Goal: Information Seeking & Learning: Find specific fact

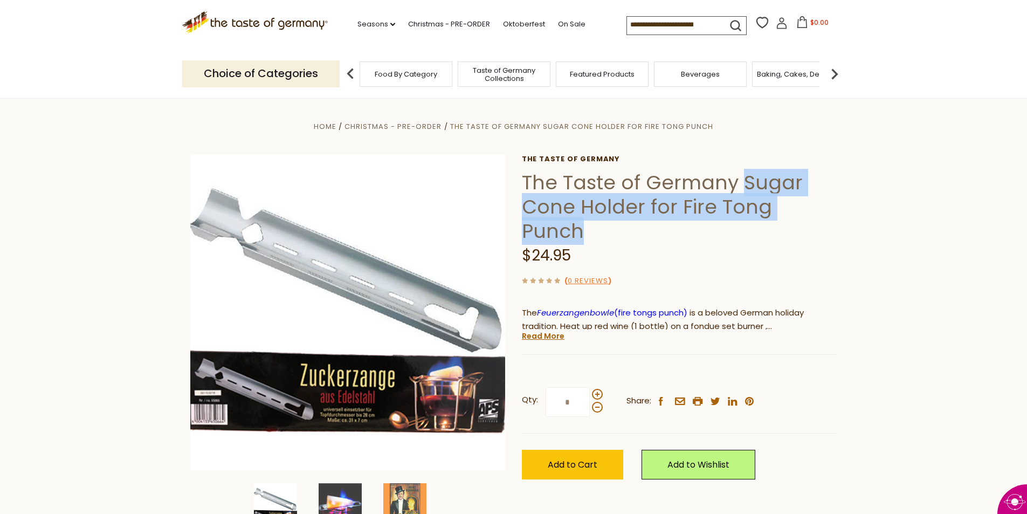
drag, startPoint x: 742, startPoint y: 183, endPoint x: 833, endPoint y: 206, distance: 94.1
click at [833, 206] on h1 "The Taste of Germany Sugar Cone Holder for Fire Tong Punch" at bounding box center [679, 206] width 315 height 73
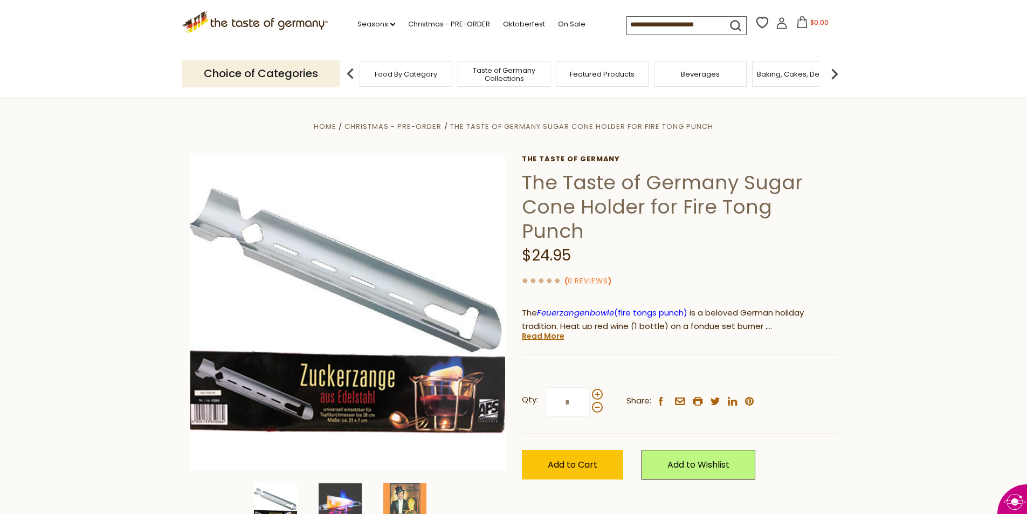
click at [859, 258] on section "Home Christmas - PRE-ORDER The Taste of Germany Sugar Cone Holder for Fire Tong…" at bounding box center [513, 338] width 1027 height 480
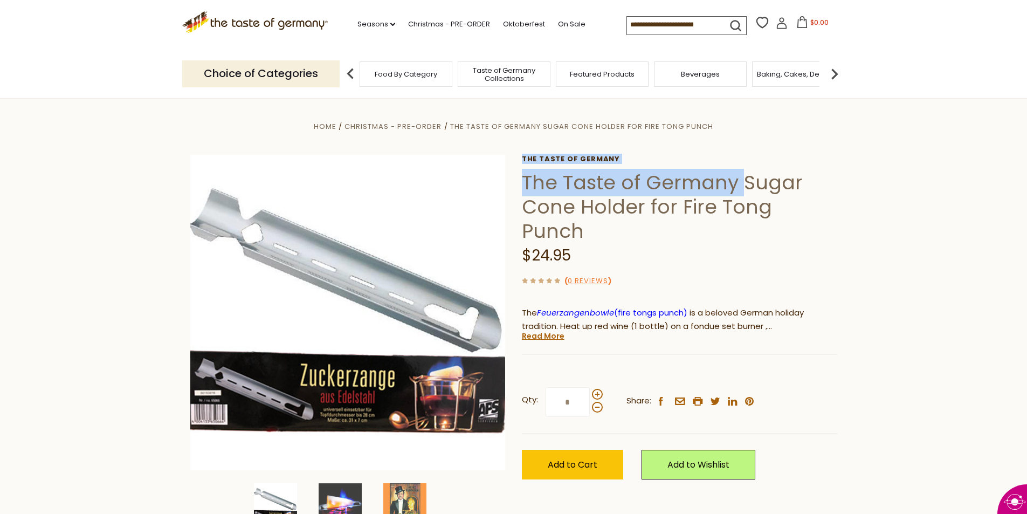
drag, startPoint x: 738, startPoint y: 181, endPoint x: 873, endPoint y: 211, distance: 138.1
click at [873, 211] on section "Home Christmas - PRE-ORDER The Taste of Germany Sugar Cone Holder for Fire Tong…" at bounding box center [513, 338] width 1027 height 480
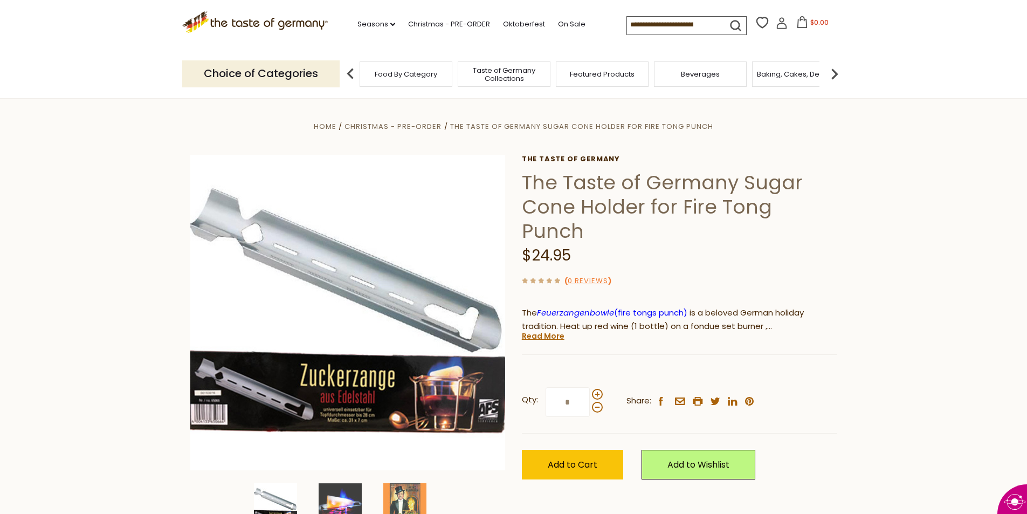
click at [748, 217] on h1 "The Taste of Germany Sugar Cone Holder for Fire Tong Punch" at bounding box center [679, 206] width 315 height 73
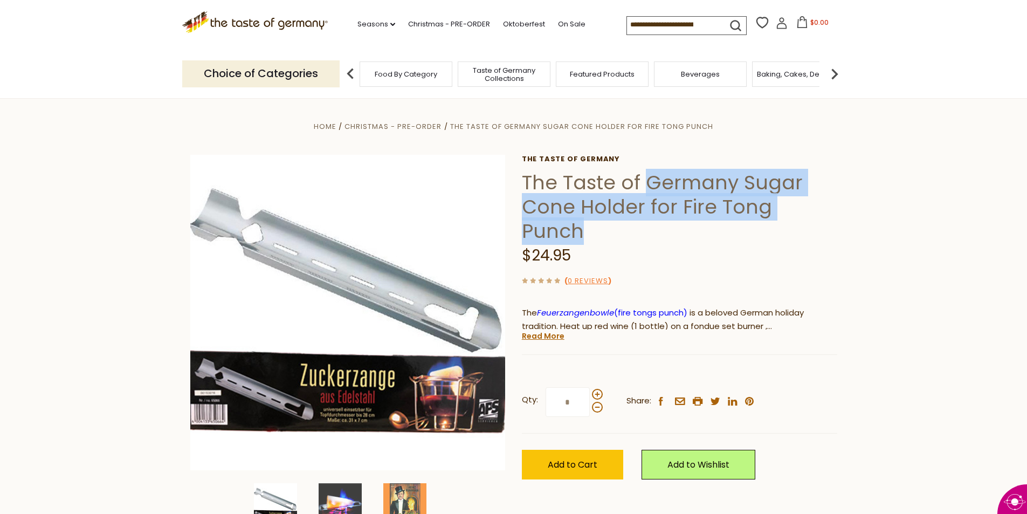
drag, startPoint x: 675, startPoint y: 178, endPoint x: 825, endPoint y: 211, distance: 153.3
click at [825, 211] on h1 "The Taste of Germany Sugar Cone Holder for Fire Tong Punch" at bounding box center [679, 206] width 315 height 73
copy h1 "Germany Sugar Cone Holder for Fire Tong Punch"
